Goal: Register for event/course

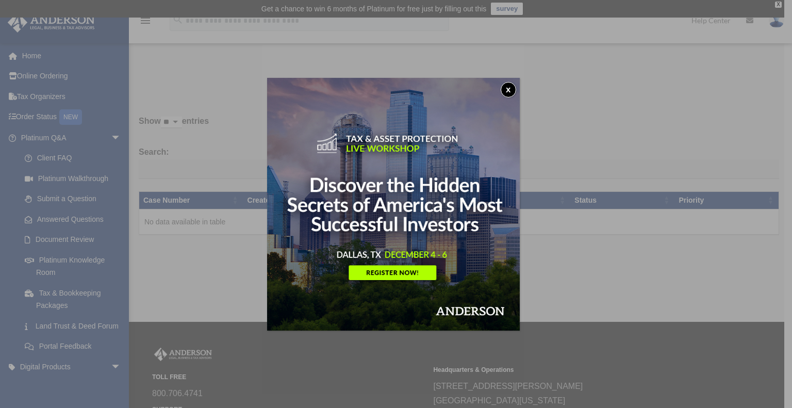
click at [513, 90] on button "x" at bounding box center [508, 89] width 15 height 15
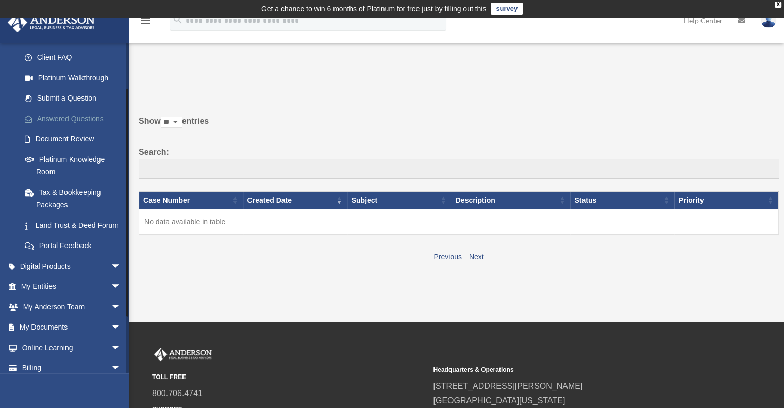
scroll to position [103, 0]
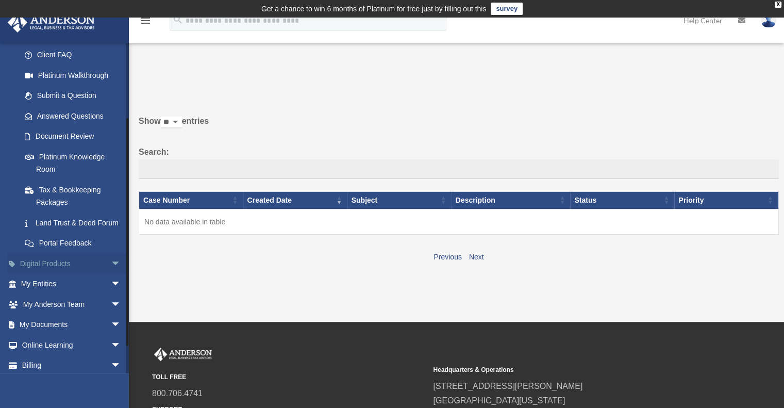
click at [111, 273] on span "arrow_drop_down" at bounding box center [121, 263] width 21 height 21
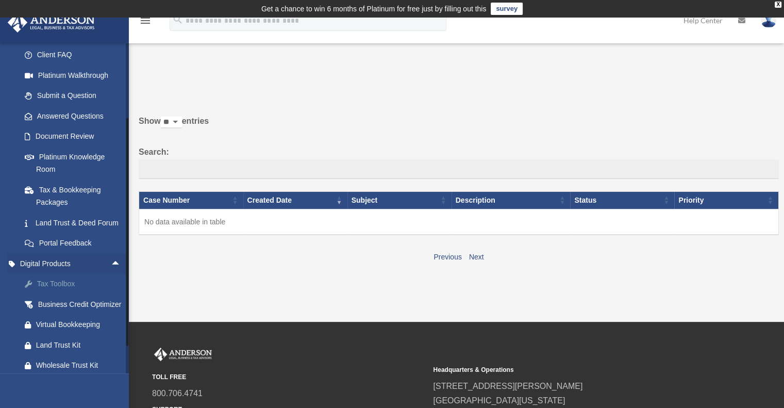
click at [73, 290] on div "Tax Toolbox" at bounding box center [80, 283] width 88 height 13
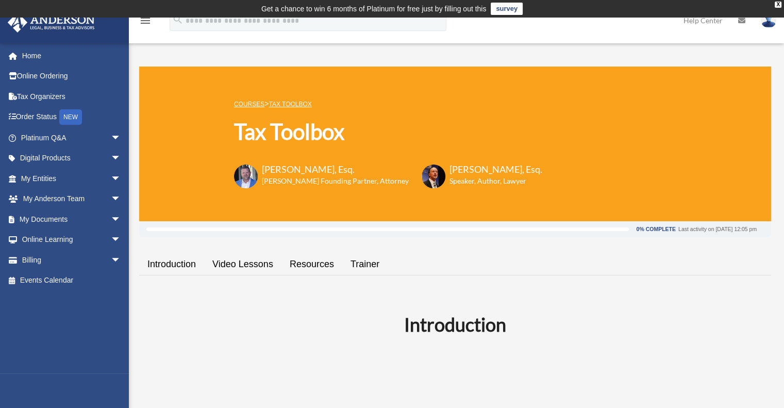
click at [177, 262] on link "Introduction" at bounding box center [171, 264] width 65 height 29
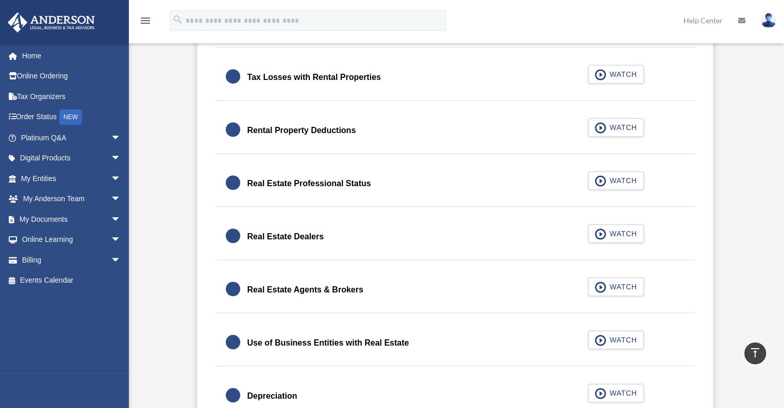
scroll to position [827, 0]
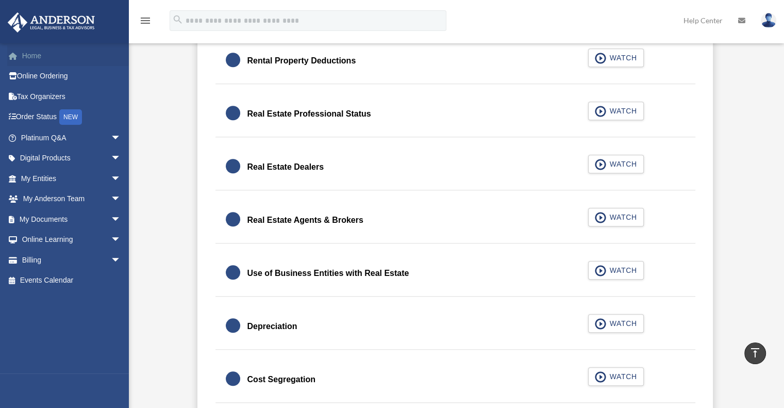
click at [39, 57] on link "Home" at bounding box center [71, 55] width 129 height 21
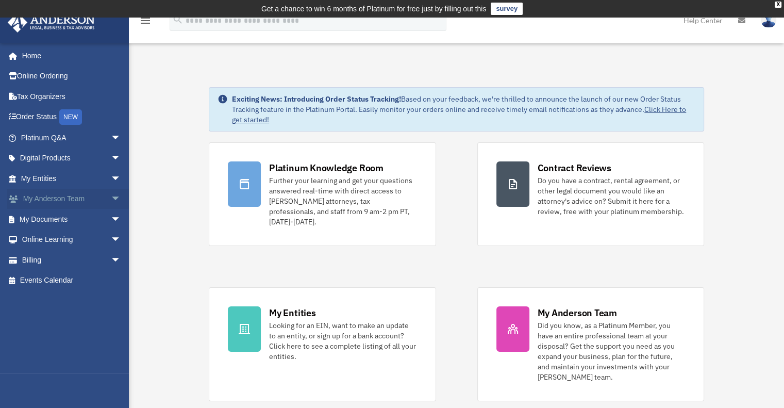
click at [111, 194] on span "arrow_drop_down" at bounding box center [121, 199] width 21 height 21
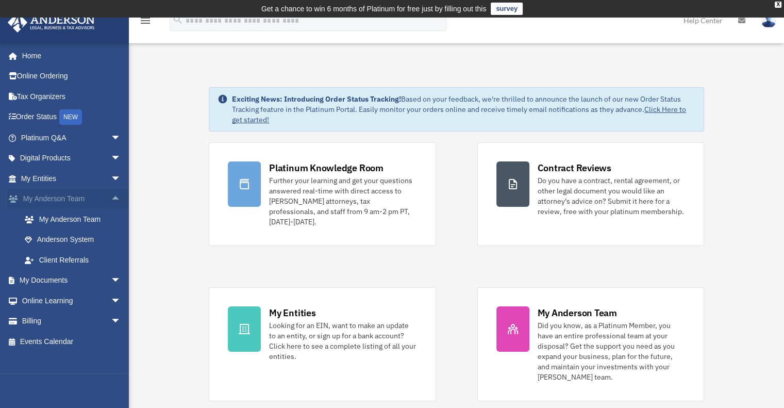
click at [111, 194] on span "arrow_drop_up" at bounding box center [121, 199] width 21 height 21
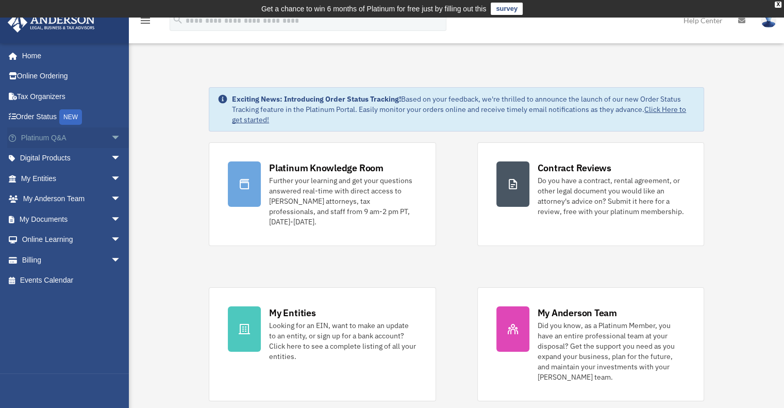
click at [111, 136] on span "arrow_drop_down" at bounding box center [121, 137] width 21 height 21
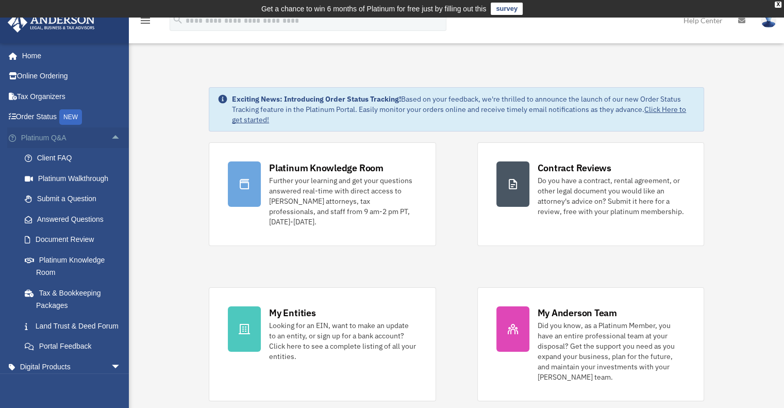
click at [111, 136] on span "arrow_drop_up" at bounding box center [121, 137] width 21 height 21
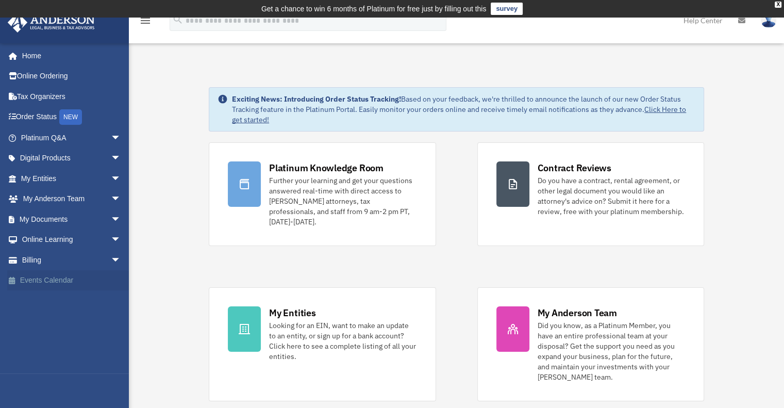
click at [63, 280] on link "Events Calendar" at bounding box center [71, 280] width 129 height 21
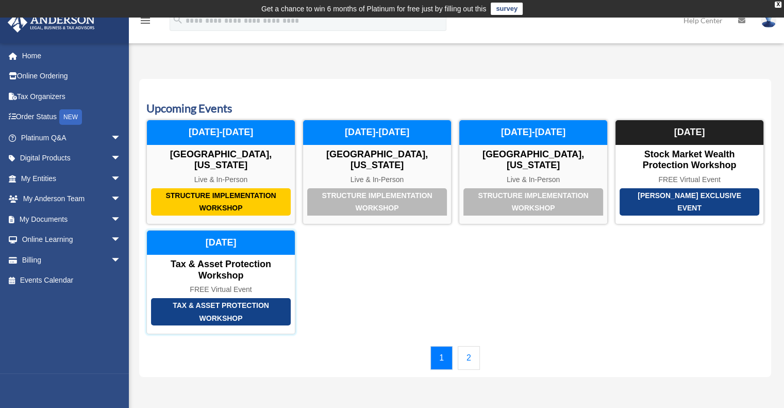
click at [221, 304] on div "Tax & Asset Protection Workshop" at bounding box center [221, 311] width 140 height 27
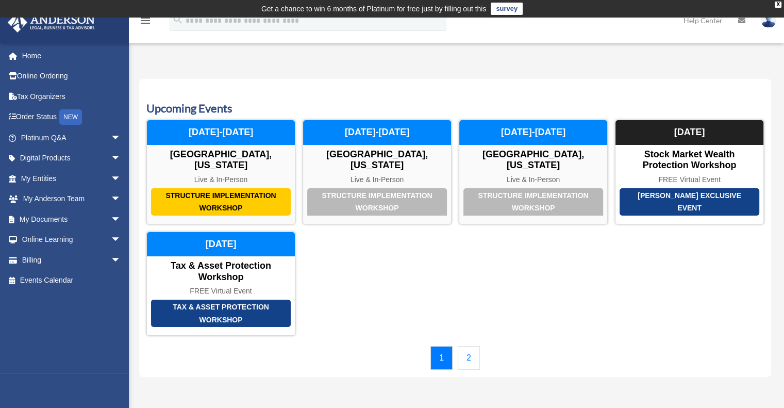
click at [773, 22] on img at bounding box center [768, 20] width 15 height 15
